Goal: Information Seeking & Learning: Learn about a topic

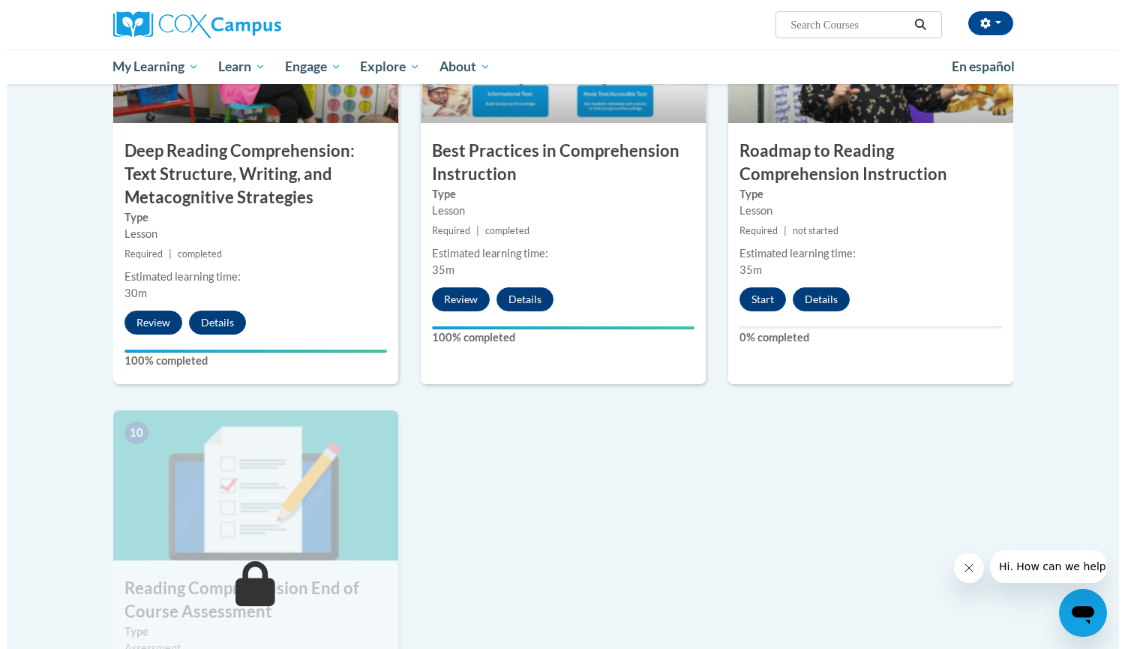
scroll to position [1273, 0]
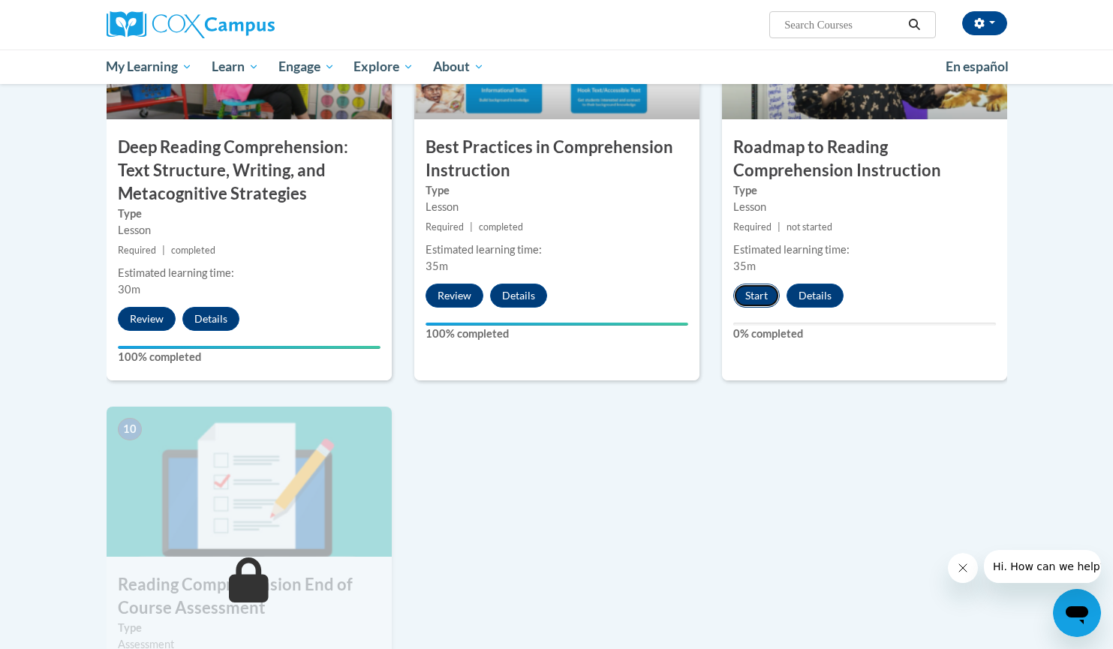
click at [746, 296] on button "Start" at bounding box center [756, 296] width 47 height 24
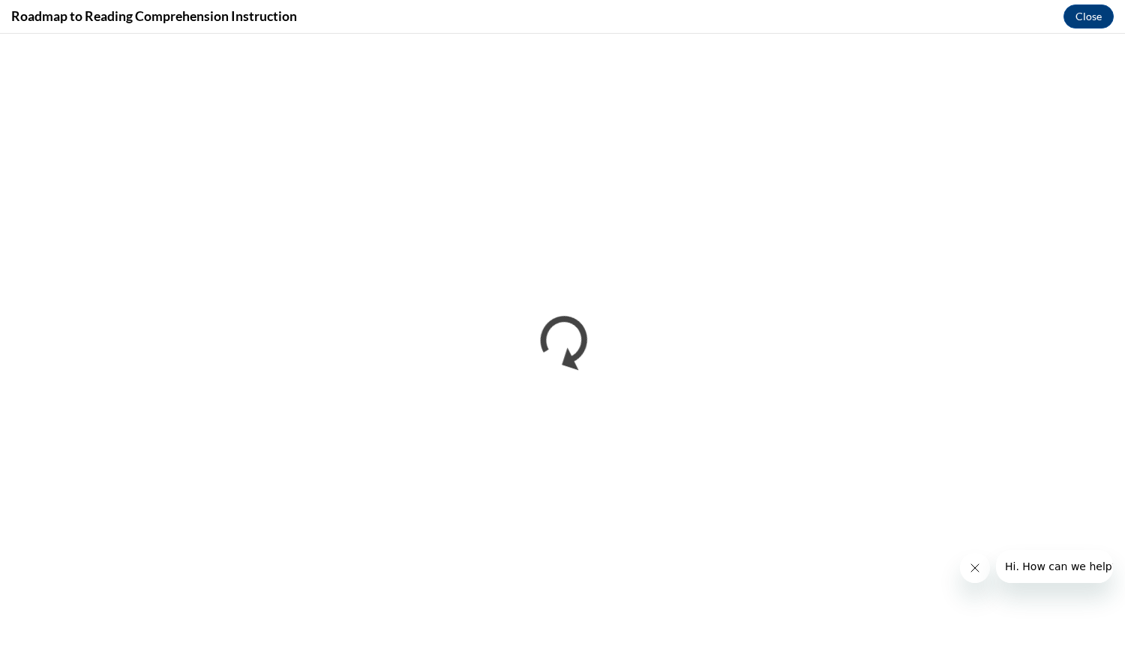
scroll to position [0, 0]
